Goal: Task Accomplishment & Management: Manage account settings

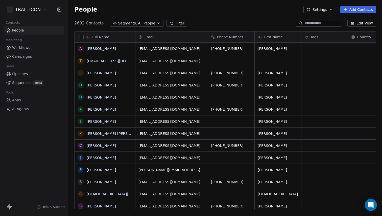
scroll to position [187, 310]
click at [9, 207] on icon at bounding box center [8, 206] width 3 height 4
click at [38, 11] on html "TRAIL ICON Contacts People Marketing Workflows Campaigns Sales Pipelines Sequen…" at bounding box center [191, 108] width 382 height 216
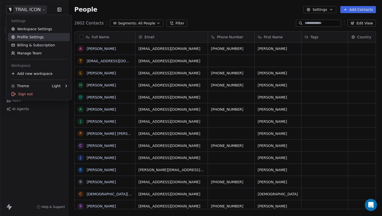
click at [32, 38] on link "Profile Settings" at bounding box center [39, 37] width 62 height 8
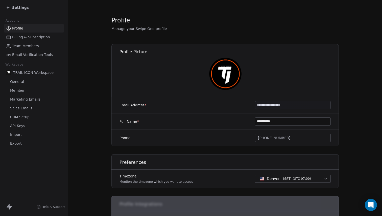
click at [26, 98] on span "Marketing Emails" at bounding box center [25, 99] width 30 height 5
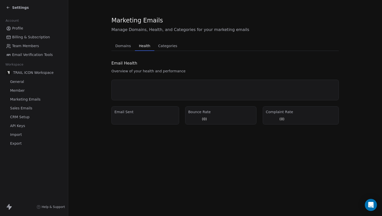
click at [142, 46] on span "Health" at bounding box center [144, 45] width 15 height 7
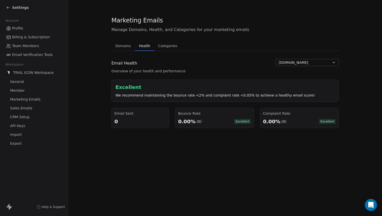
click at [162, 46] on span "Categories" at bounding box center [167, 45] width 23 height 7
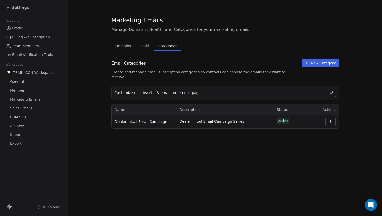
click at [331, 92] on icon at bounding box center [331, 93] width 3 height 3
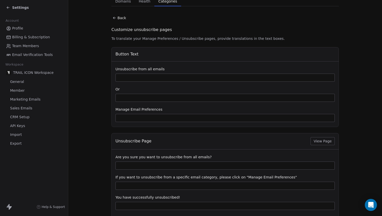
scroll to position [80, 0]
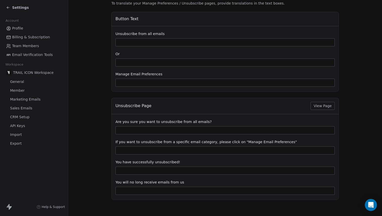
click at [321, 105] on span "View Page" at bounding box center [322, 106] width 18 height 5
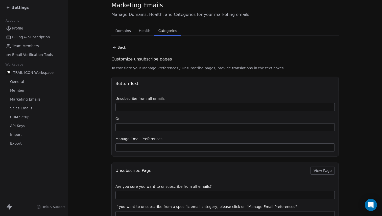
scroll to position [0, 0]
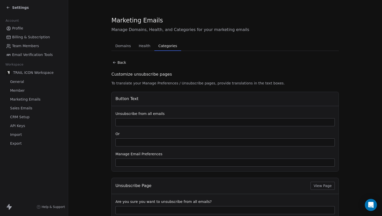
click at [125, 47] on span "Domains" at bounding box center [123, 45] width 20 height 7
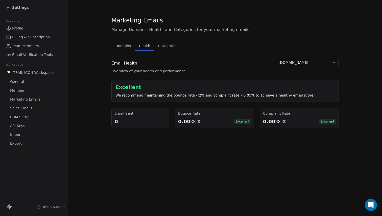
click at [21, 109] on span "Sales Emails" at bounding box center [21, 108] width 22 height 5
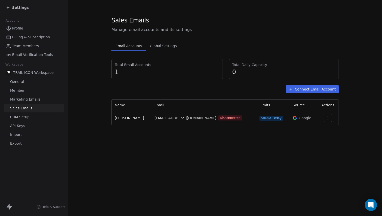
click at [300, 90] on button "Connect Email Account" at bounding box center [312, 89] width 53 height 8
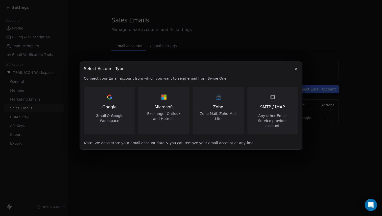
click at [112, 104] on div "Google Gmail & Google Workspace" at bounding box center [109, 108] width 39 height 30
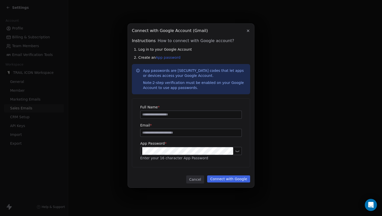
click at [153, 114] on input at bounding box center [190, 115] width 101 height 8
type input "**********"
click at [149, 134] on input at bounding box center [190, 133] width 101 height 8
type input "**********"
click at [148, 147] on div "App Password * Enter your 16 character App Password" at bounding box center [191, 151] width 102 height 20
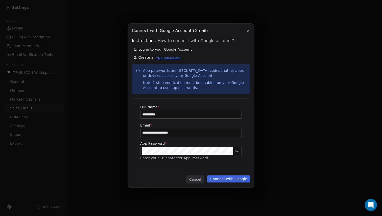
click at [164, 58] on link "App password" at bounding box center [168, 58] width 25 height 4
click at [161, 57] on link "App password" at bounding box center [168, 58] width 25 height 4
click at [225, 180] on button "Connect with Google" at bounding box center [228, 179] width 43 height 7
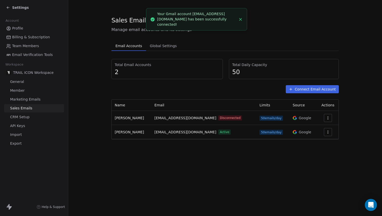
click at [231, 172] on div "Sales Emails Manage email accounts and its settings Email Accounts Email Accoun…" at bounding box center [225, 108] width 314 height 216
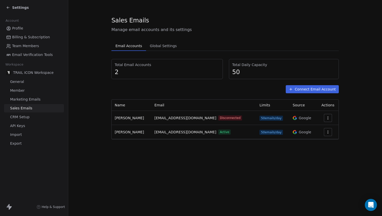
click at [328, 117] on icon "button" at bounding box center [328, 117] width 0 height 0
click at [311, 138] on span "Delete" at bounding box center [312, 137] width 12 height 5
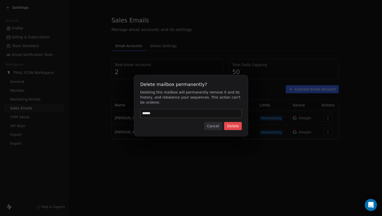
type input "******"
click at [239, 127] on button "Delete" at bounding box center [233, 126] width 18 height 8
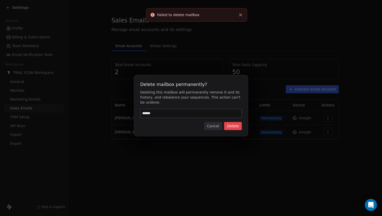
click at [234, 126] on button "Delete" at bounding box center [233, 126] width 18 height 8
click at [214, 124] on button "Cancel" at bounding box center [213, 126] width 18 height 8
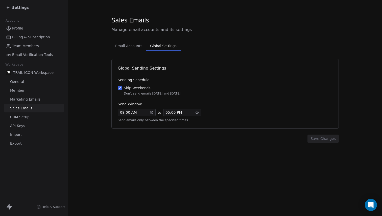
click at [160, 45] on span "Global Settings" at bounding box center [163, 45] width 30 height 7
click at [125, 49] on span "Email Accounts" at bounding box center [128, 45] width 31 height 7
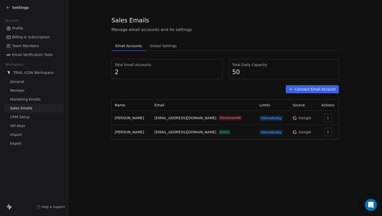
click at [24, 119] on span "CRM Setup" at bounding box center [19, 117] width 19 height 5
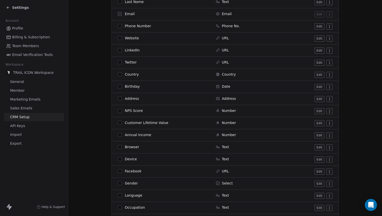
scroll to position [128, 0]
click at [328, 135] on html "Settings Account Profile Billing & Subscription Team Members Email Verification…" at bounding box center [191, 108] width 382 height 216
click at [323, 144] on div "Archive" at bounding box center [316, 145] width 25 height 8
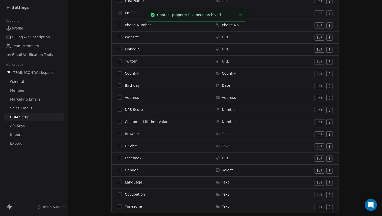
click at [328, 111] on html "Settings Account Profile Billing & Subscription Team Members Email Verification…" at bounding box center [191, 108] width 382 height 216
click at [321, 118] on div "Archive" at bounding box center [316, 120] width 25 height 8
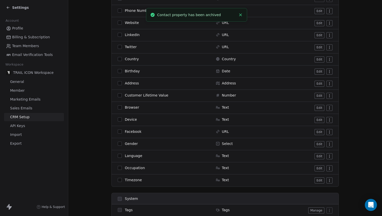
scroll to position [143, 0]
click at [328, 145] on html "Settings Account Profile Billing & Subscription Team Members Email Verification…" at bounding box center [191, 108] width 382 height 216
click at [322, 155] on div "Archive" at bounding box center [316, 154] width 25 height 8
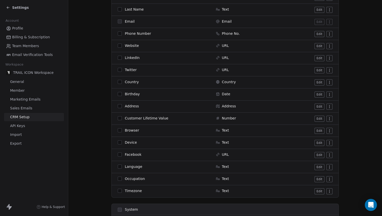
scroll to position [118, 0]
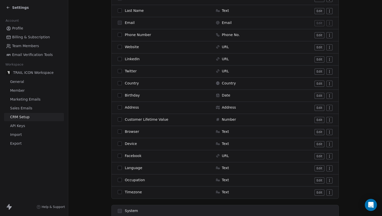
click at [327, 144] on html "Settings Account Profile Billing & Subscription Team Members Email Verification…" at bounding box center [191, 108] width 382 height 216
click at [346, 131] on html "Settings Account Profile Billing & Subscription Team Members Email Verification…" at bounding box center [191, 108] width 382 height 216
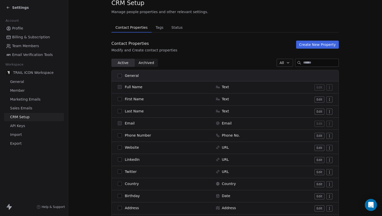
scroll to position [17, 0]
click at [307, 45] on button "Create New Property" at bounding box center [317, 45] width 43 height 8
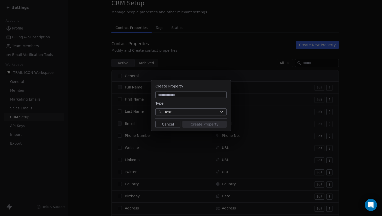
click at [179, 112] on button "Text" at bounding box center [190, 112] width 71 height 7
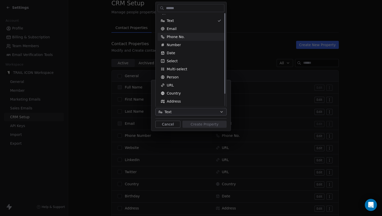
scroll to position [0, 0]
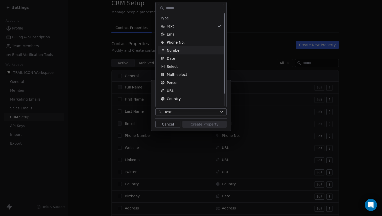
click at [89, 41] on div "Create Property Type Text Cancel Create Property" at bounding box center [191, 108] width 382 height 216
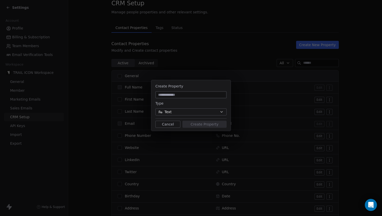
click at [95, 103] on div "Create Property Type Text Cancel Create Property" at bounding box center [191, 108] width 382 height 72
click at [173, 126] on button "Cancel" at bounding box center [167, 124] width 25 height 7
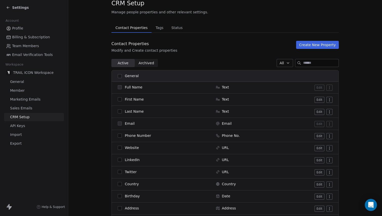
click at [21, 91] on span "Member" at bounding box center [17, 90] width 15 height 5
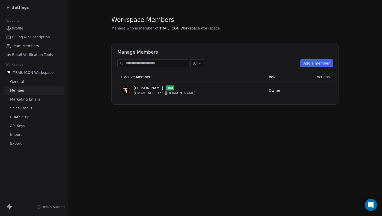
click at [183, 91] on div "Mykal Bush You info@trailicon.com" at bounding box center [191, 91] width 142 height 10
click at [26, 99] on span "Marketing Emails" at bounding box center [25, 99] width 30 height 5
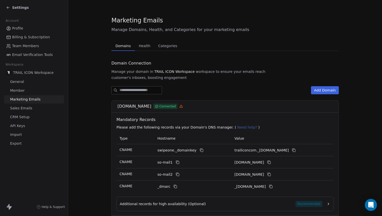
scroll to position [31, 0]
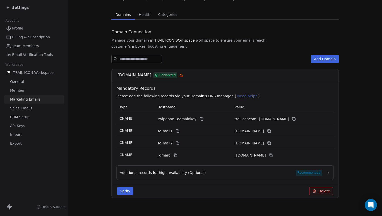
click at [302, 170] on span "Recommended" at bounding box center [309, 173] width 27 height 6
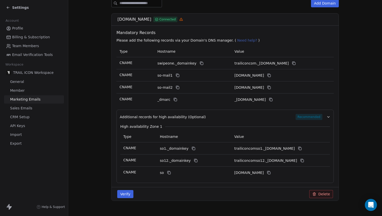
scroll to position [90, 0]
